Goal: Find specific page/section: Find specific page/section

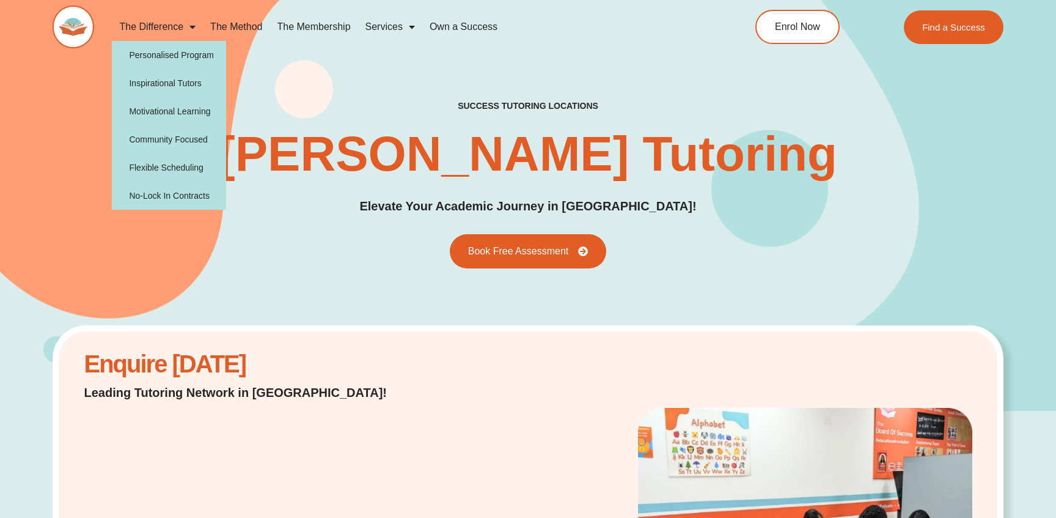
click at [170, 25] on link "The Difference" at bounding box center [157, 27] width 91 height 28
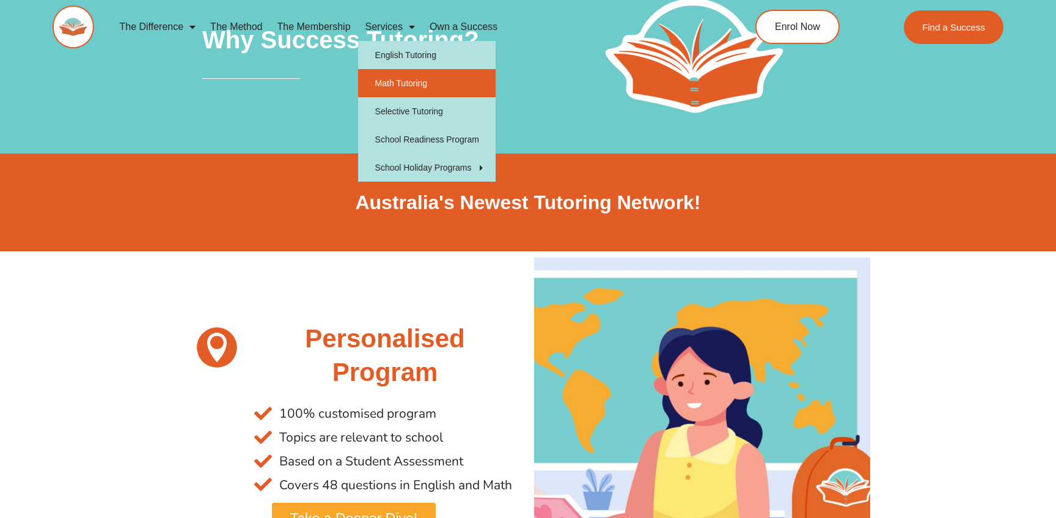
click at [400, 87] on link "Math Tutoring" at bounding box center [426, 83] width 137 height 28
